Goal: Task Accomplishment & Management: Manage account settings

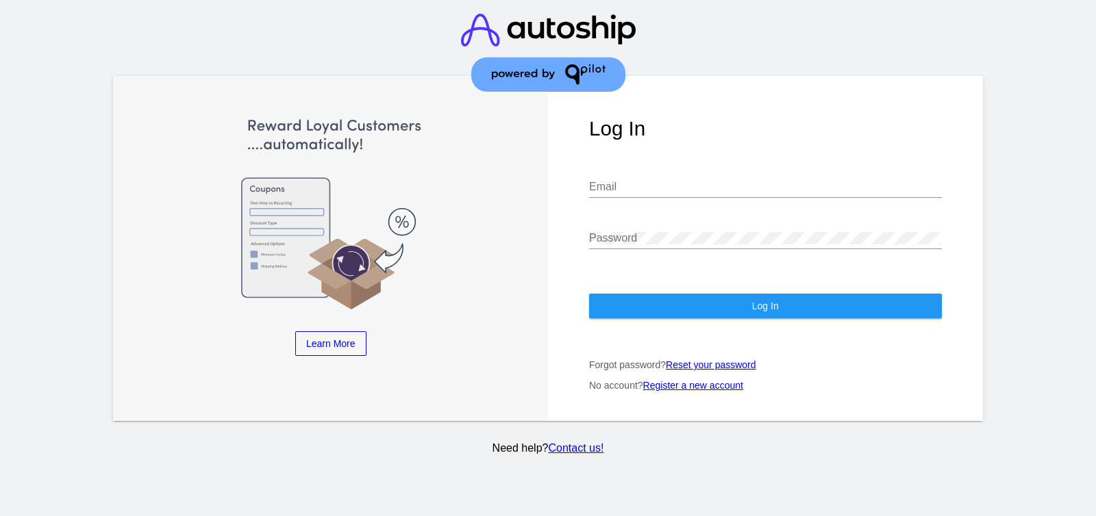
type input "[EMAIL_ADDRESS][DOMAIN_NAME]"
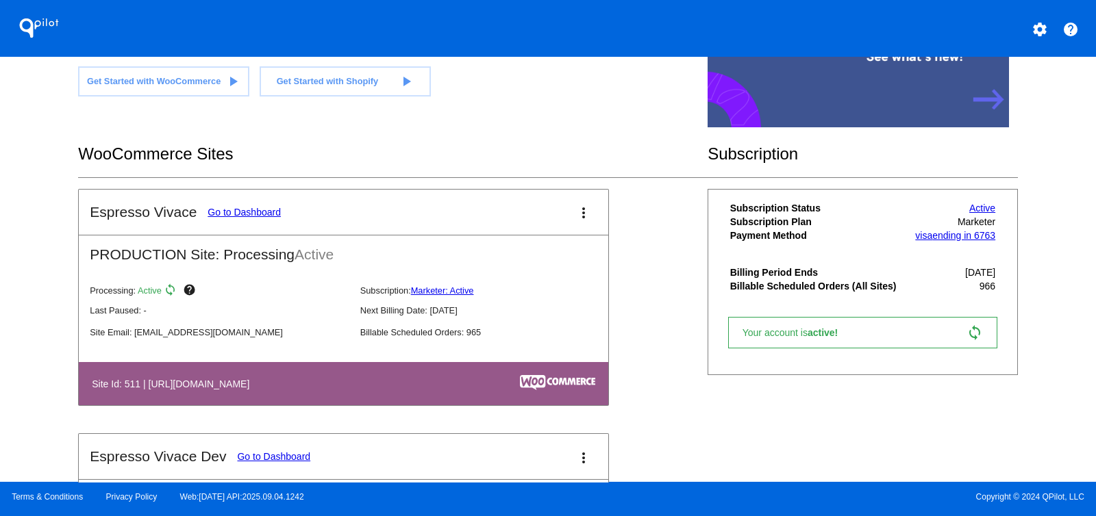
scroll to position [171, 0]
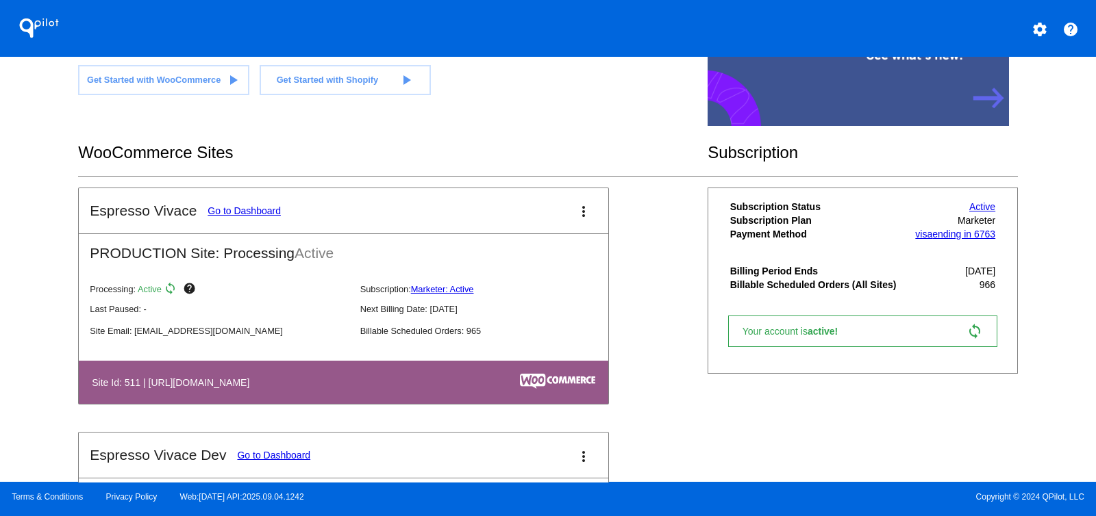
click at [240, 206] on link "Go to Dashboard" at bounding box center [244, 211] width 73 height 11
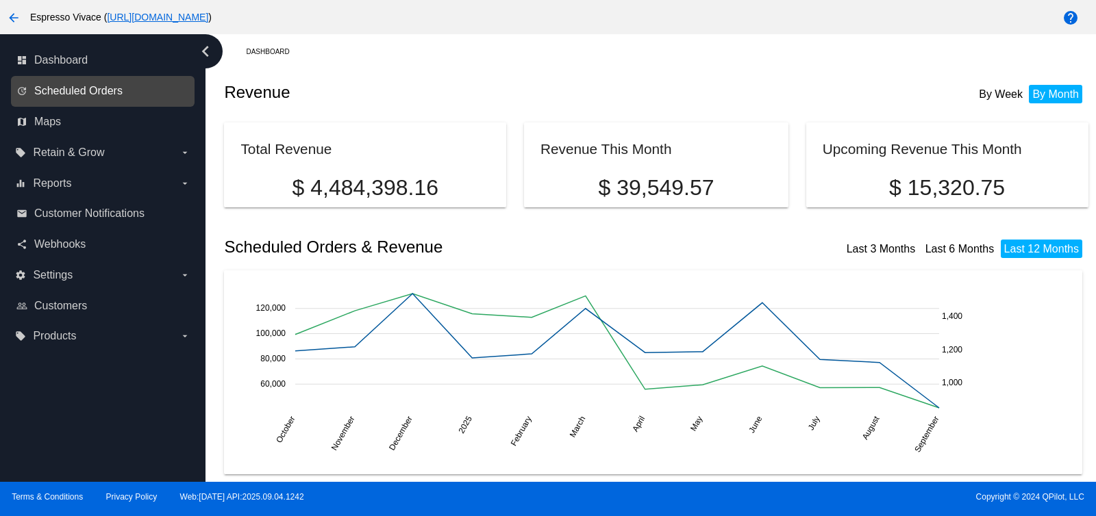
click at [88, 95] on span "Scheduled Orders" at bounding box center [78, 91] width 88 height 12
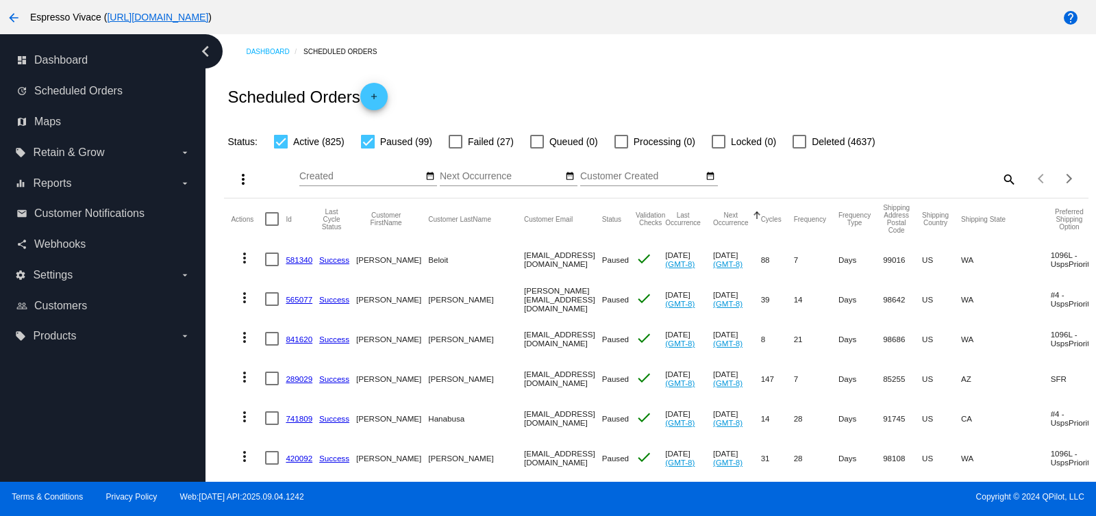
click at [365, 140] on div at bounding box center [368, 142] width 14 height 14
click at [367, 149] on input "Paused (99)" at bounding box center [367, 149] width 1 height 1
checkbox input "false"
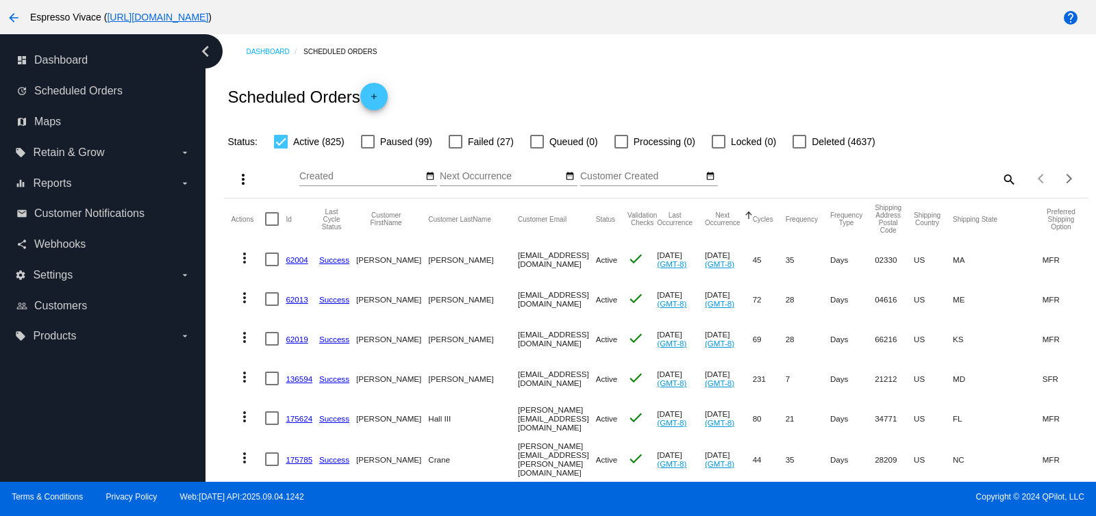
click at [1000, 176] on mat-icon "search" at bounding box center [1008, 179] width 16 height 21
click at [888, 176] on input "Search" at bounding box center [908, 176] width 215 height 11
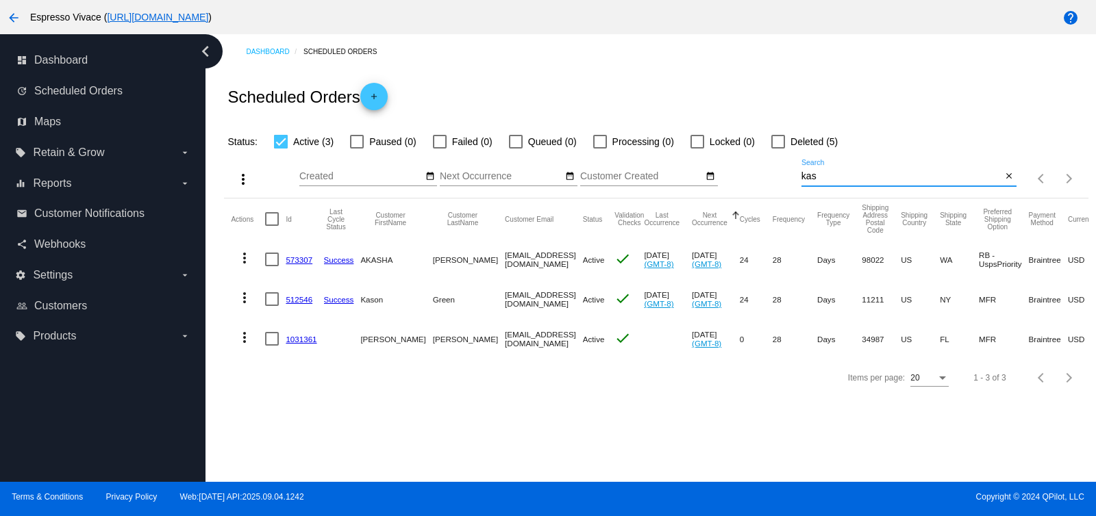
type input "kas"
click at [279, 340] on mat-cell at bounding box center [275, 339] width 21 height 40
click at [307, 338] on link "1031361" at bounding box center [301, 339] width 31 height 9
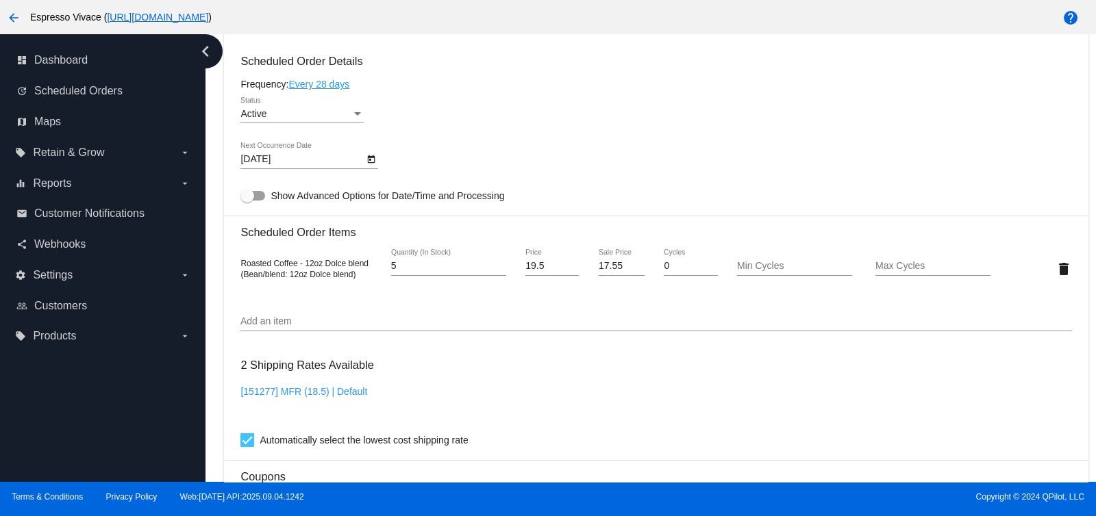
scroll to position [942, 0]
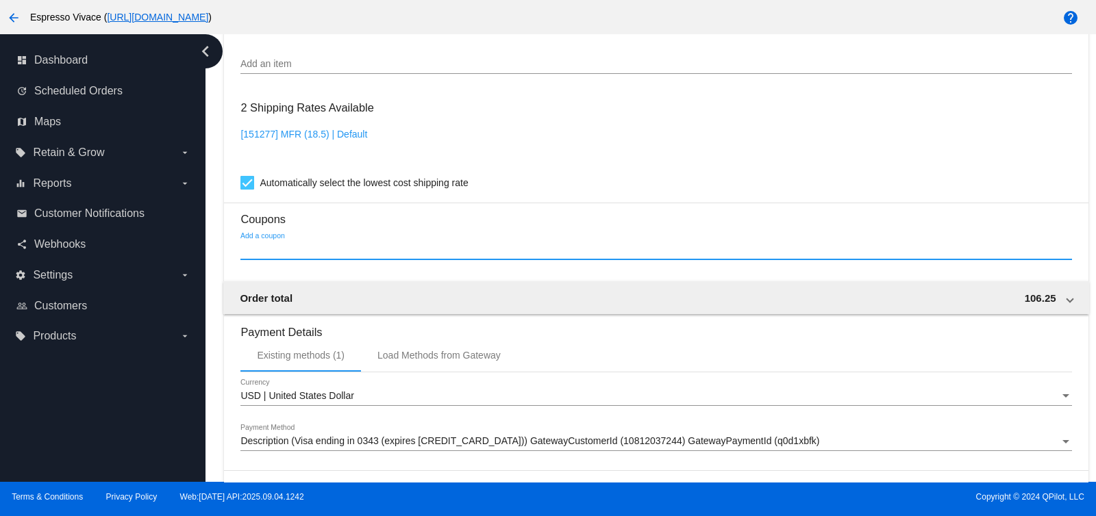
click at [372, 255] on input "Add a coupon" at bounding box center [655, 250] width 831 height 11
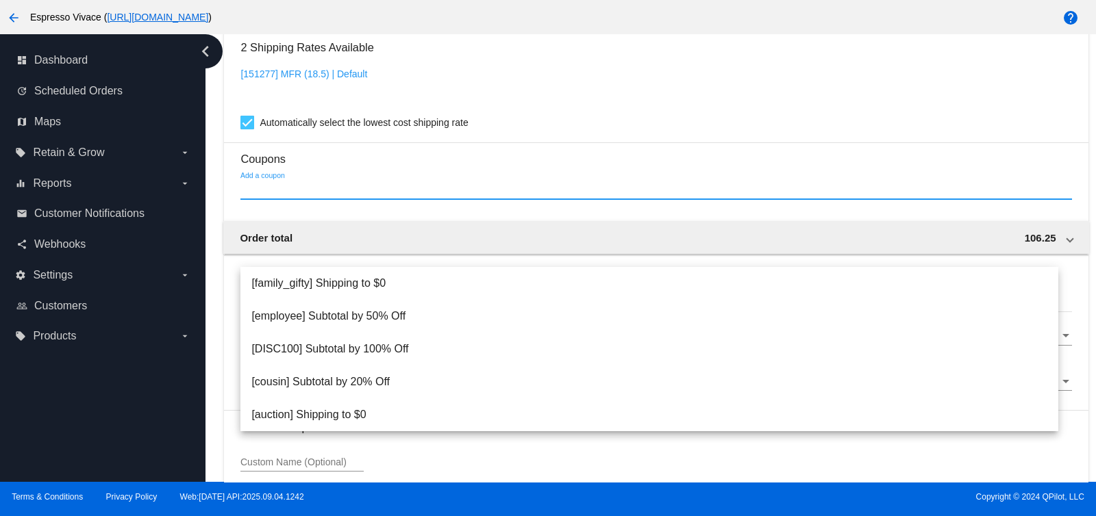
scroll to position [1028, 0]
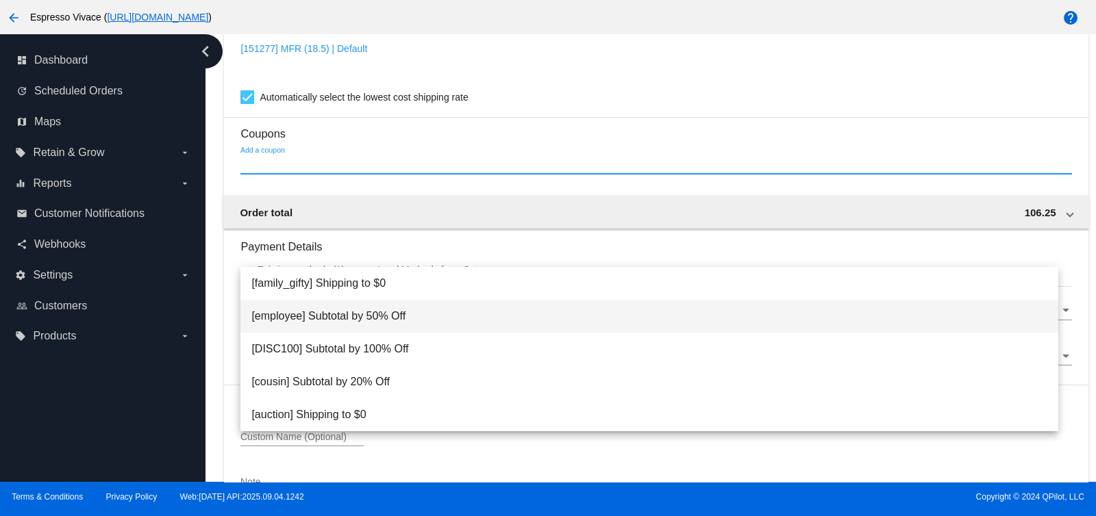
click at [362, 316] on span "[employee] Subtotal by 50% Off" at bounding box center [649, 316] width 796 height 33
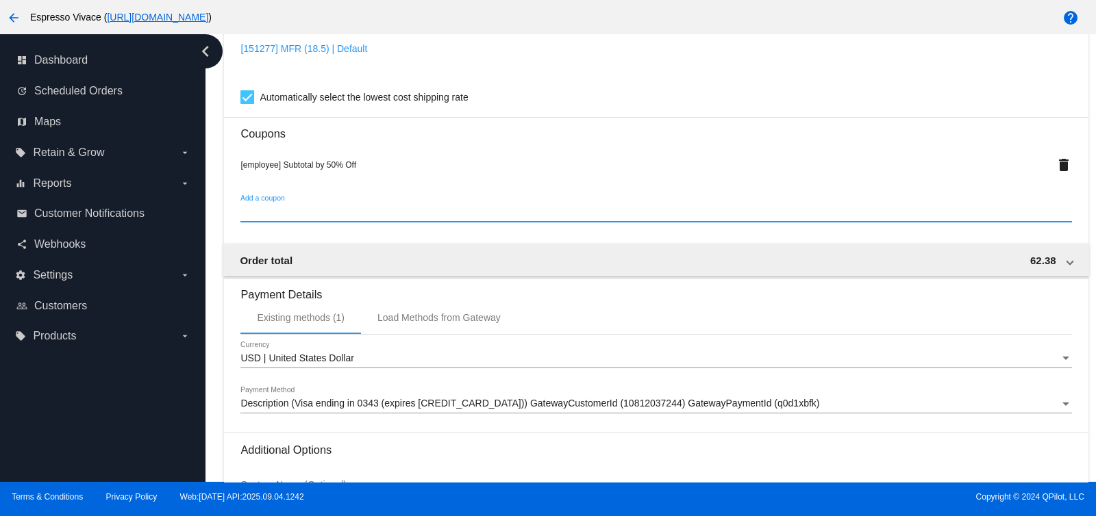
scroll to position [1181, 0]
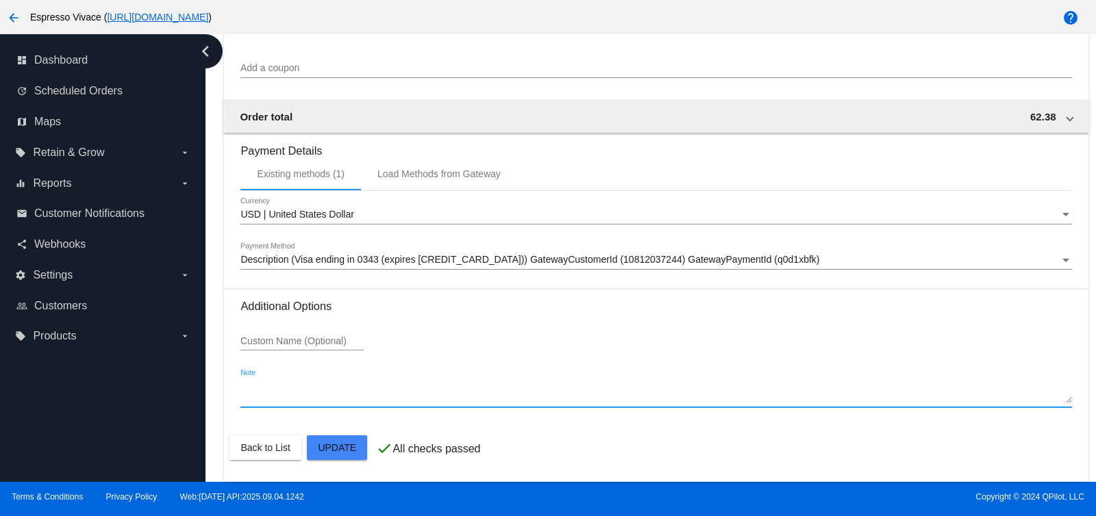
click at [288, 397] on textarea "Note" at bounding box center [655, 393] width 831 height 22
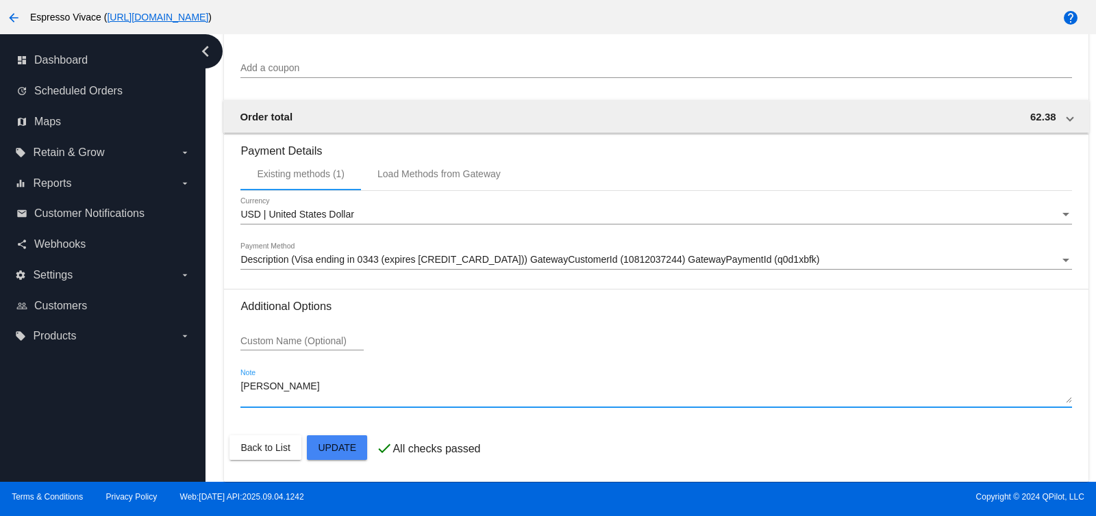
type textarea "[PERSON_NAME]"
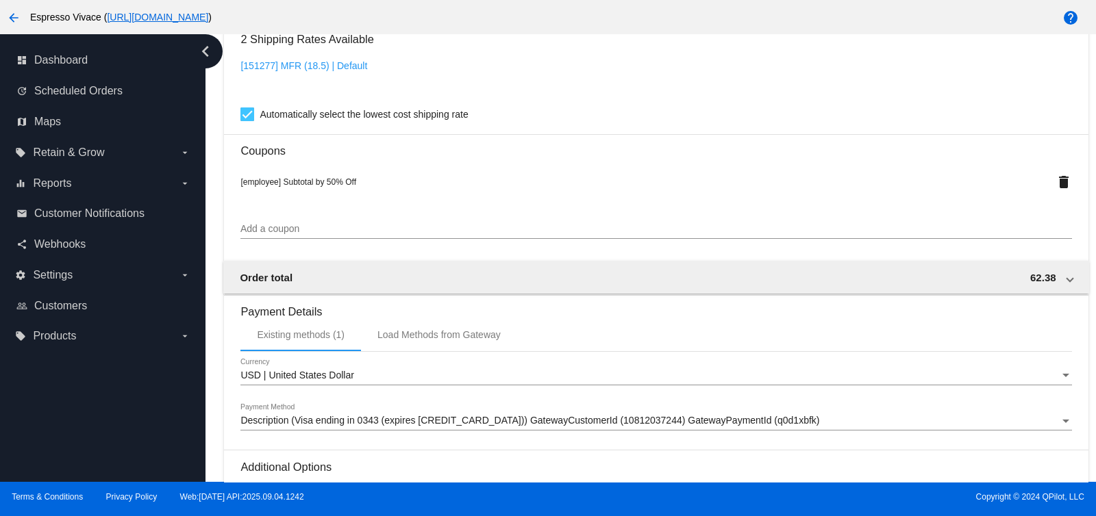
scroll to position [1010, 0]
click at [551, 232] on input "Add a coupon" at bounding box center [655, 230] width 831 height 11
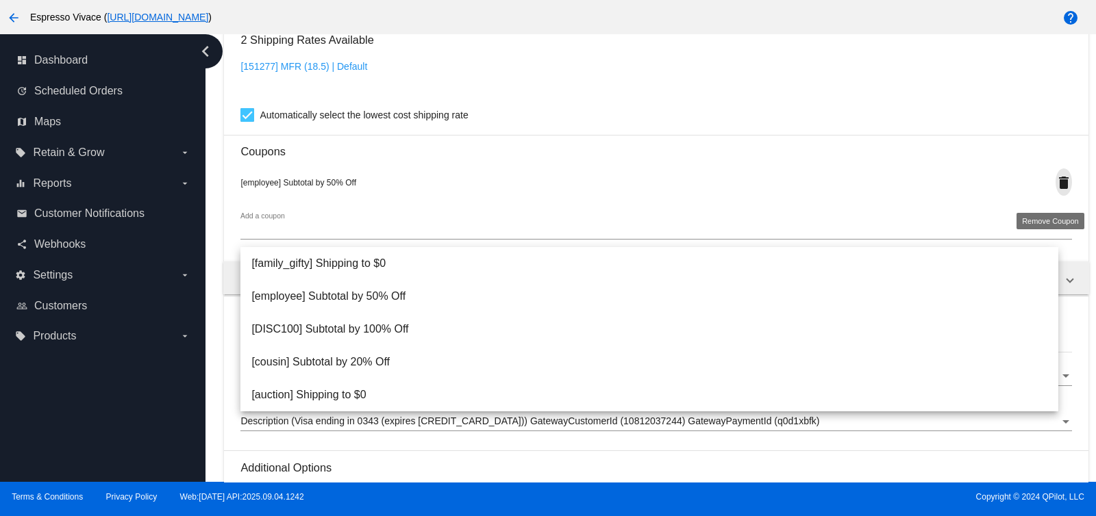
click at [1056, 191] on mat-icon "delete" at bounding box center [1064, 183] width 16 height 16
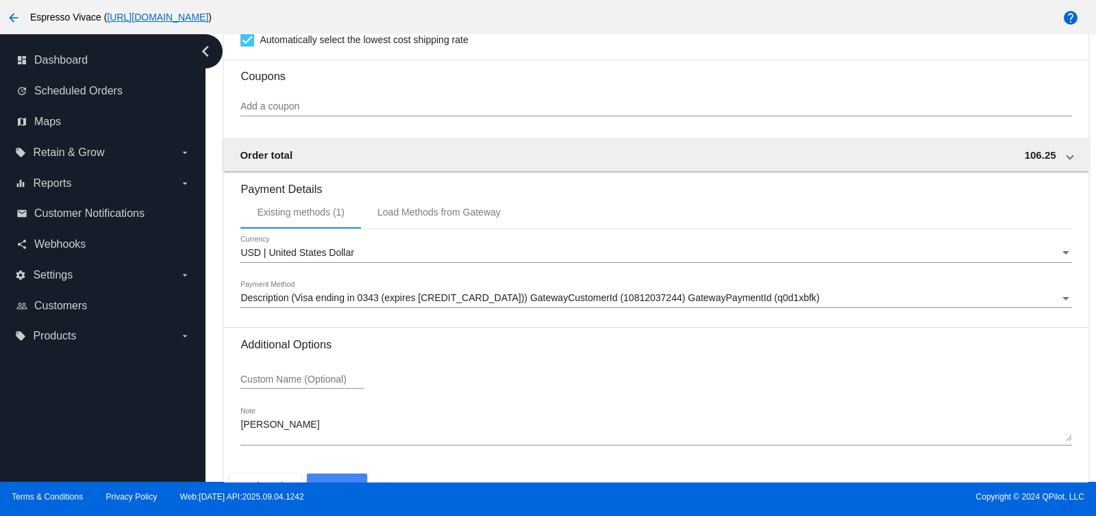
scroll to position [1133, 0]
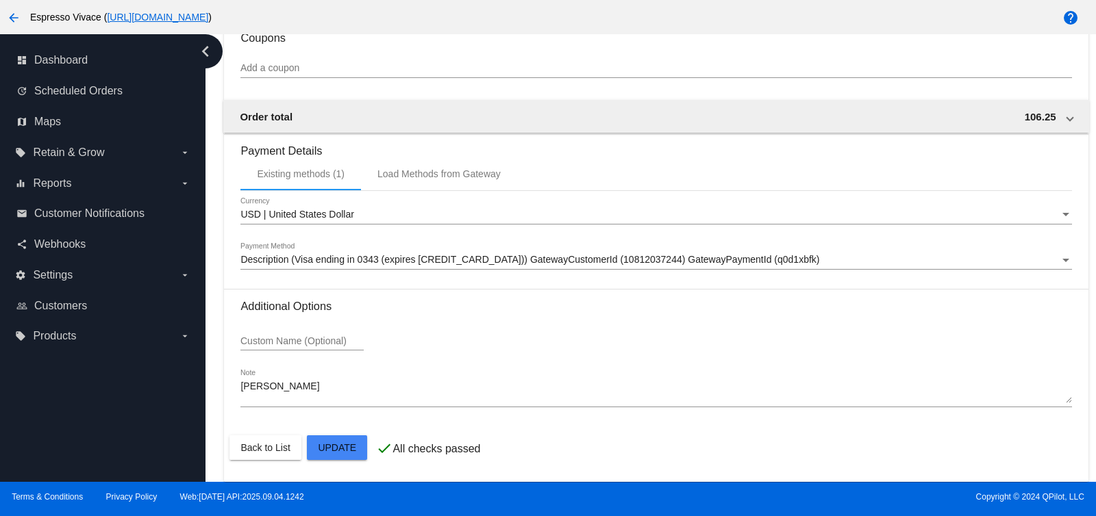
click at [72, 85] on span "Scheduled Orders" at bounding box center [78, 91] width 88 height 12
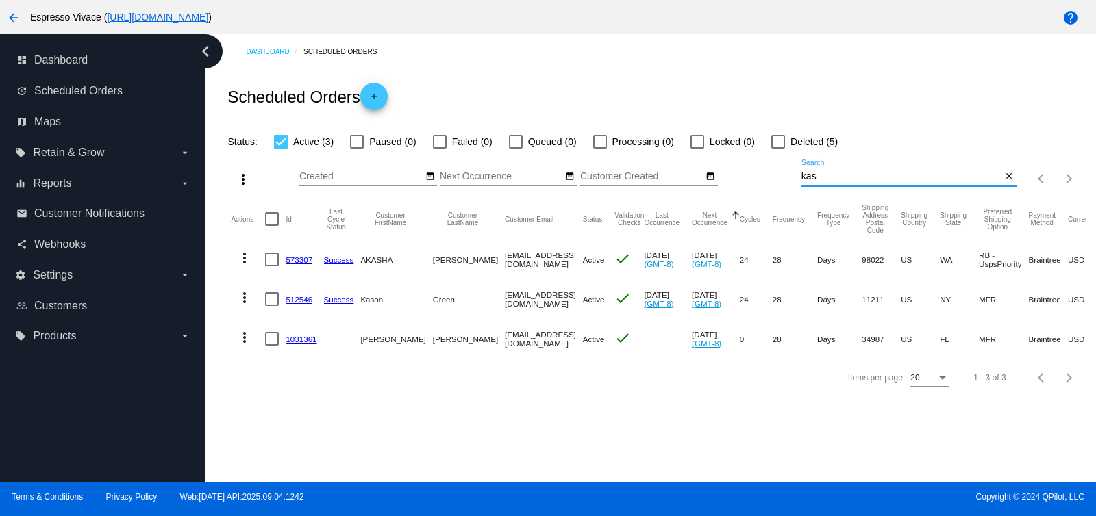
drag, startPoint x: 836, startPoint y: 172, endPoint x: 645, endPoint y: 154, distance: 192.6
click at [645, 154] on div "more_vert Sep Jan Feb Mar [DATE]" at bounding box center [656, 174] width 864 height 49
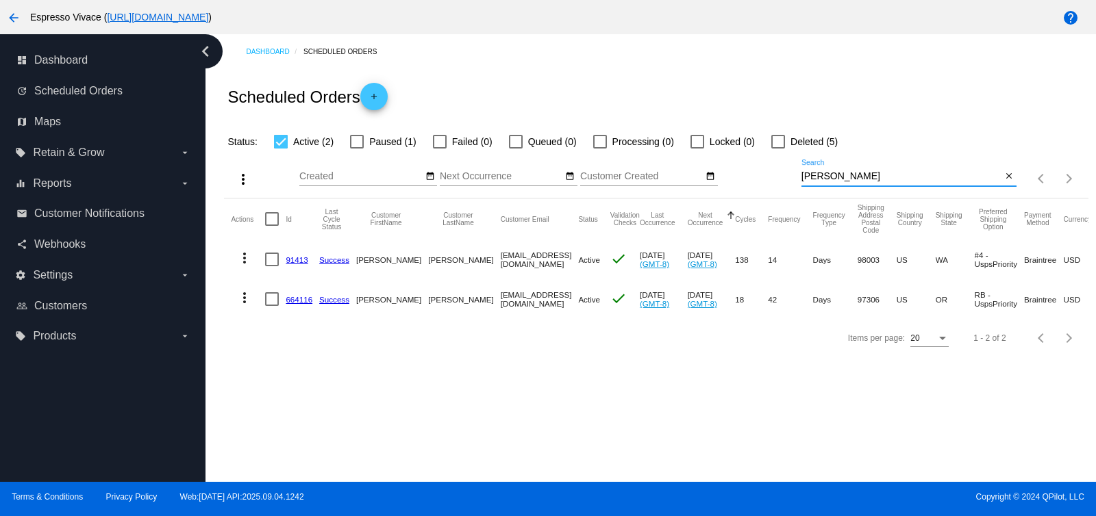
type input "[PERSON_NAME]"
click at [290, 262] on link "91413" at bounding box center [297, 260] width 22 height 9
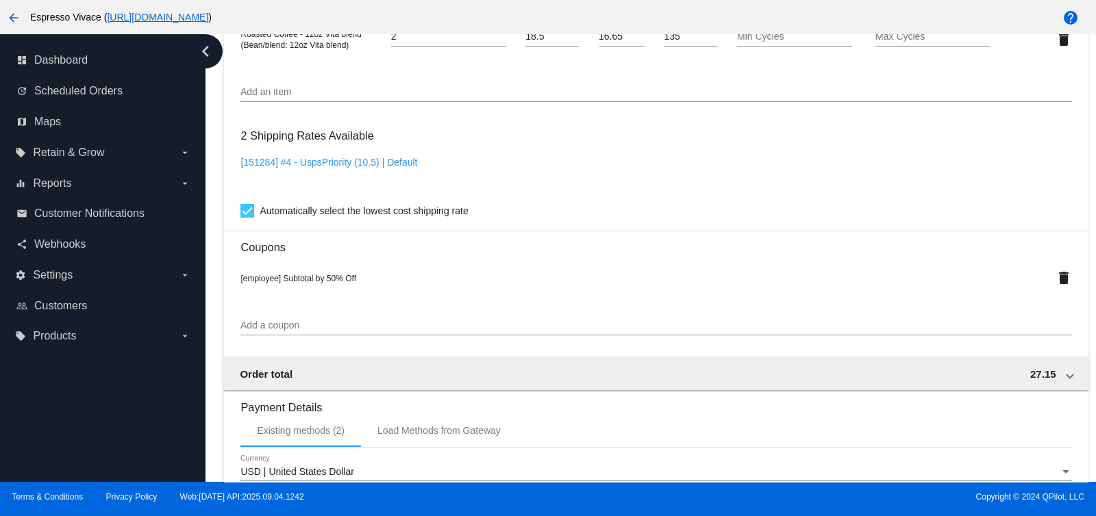
scroll to position [962, 0]
